Goal: Information Seeking & Learning: Learn about a topic

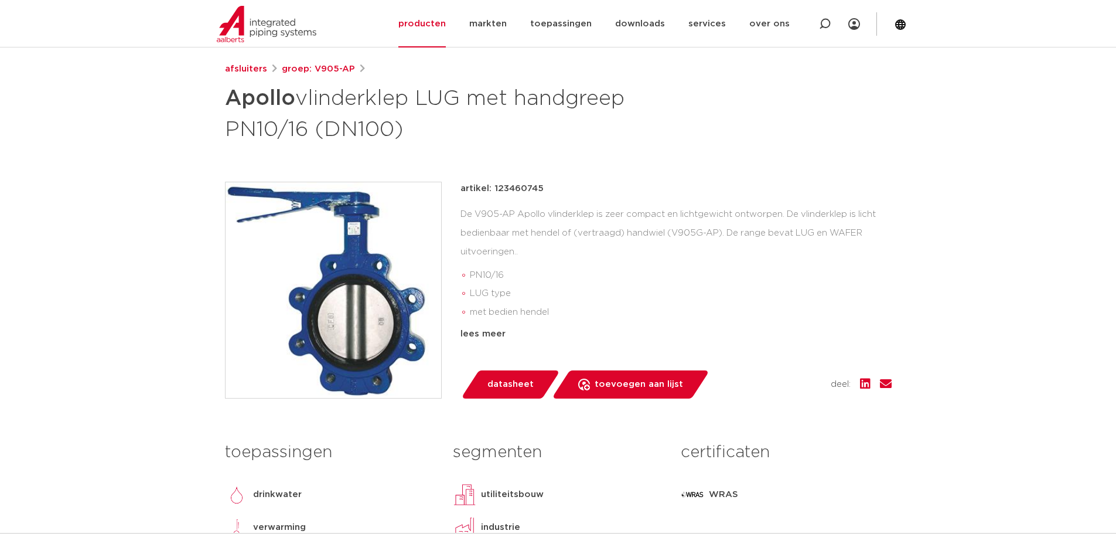
scroll to position [176, 0]
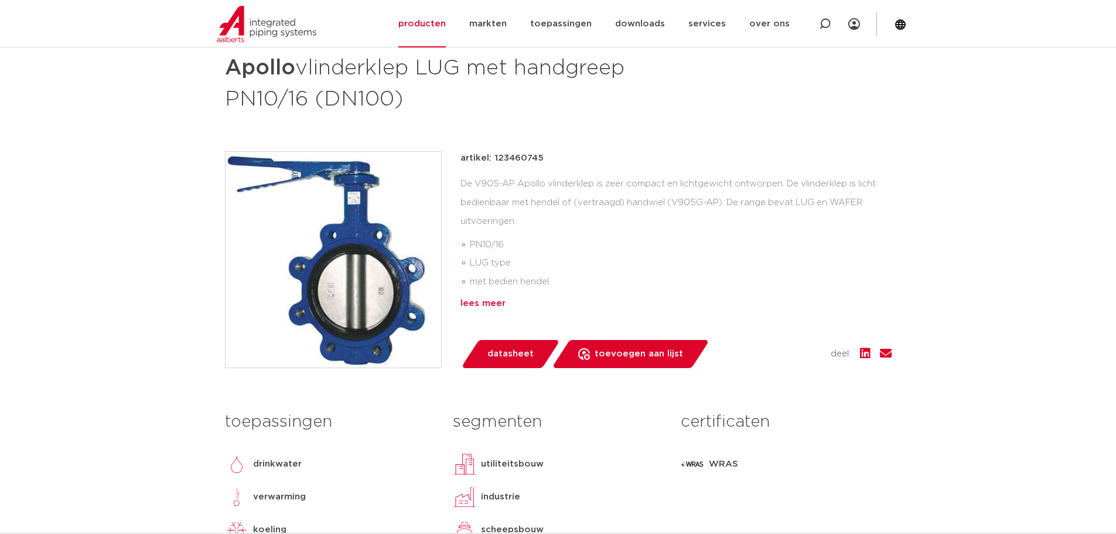
click at [483, 303] on div "lees meer" at bounding box center [675, 303] width 431 height 14
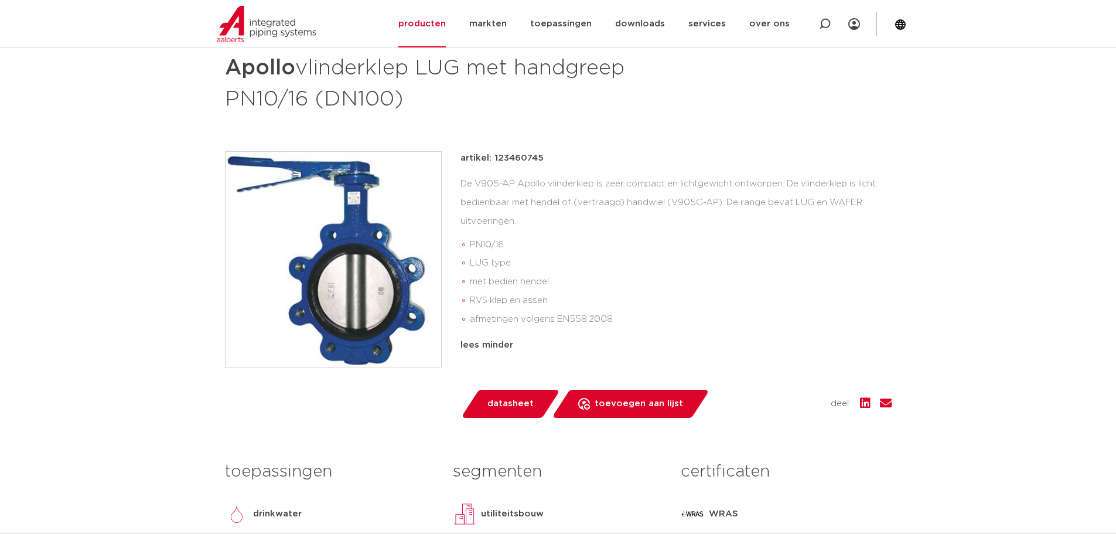
scroll to position [117, 0]
